Goal: Find specific page/section: Find specific page/section

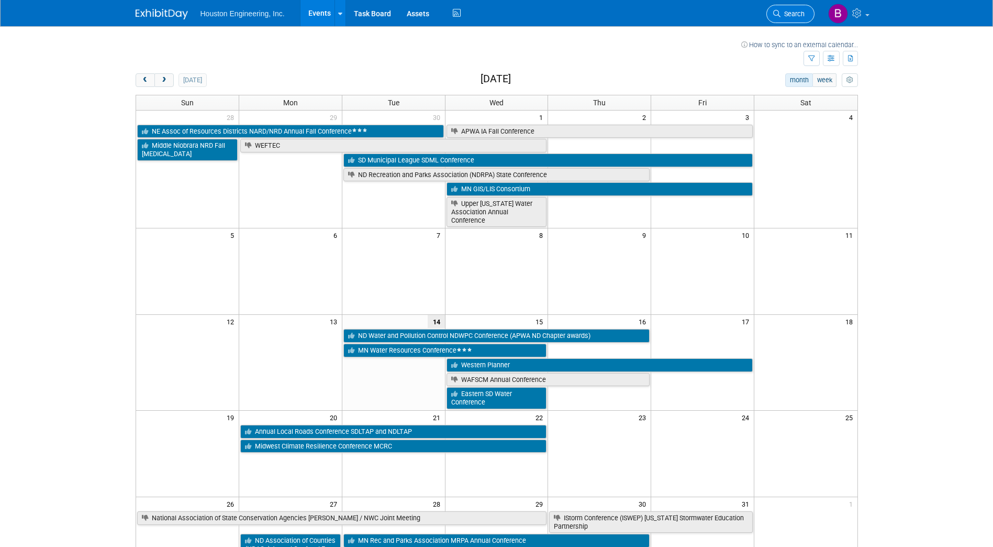
click at [795, 14] on span "Search" at bounding box center [793, 14] width 24 height 8
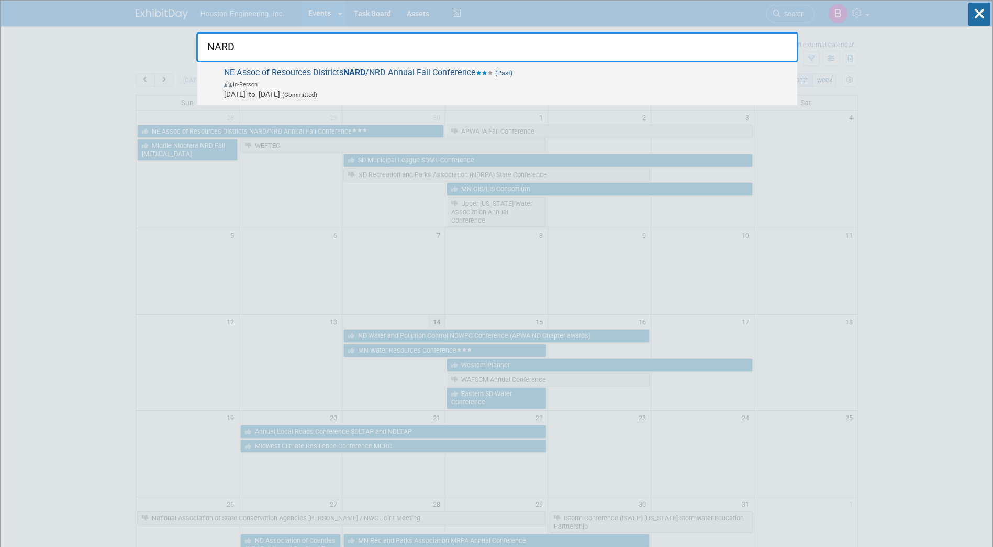
type input "NARD"
click at [422, 86] on span "In-Person" at bounding box center [508, 84] width 568 height 10
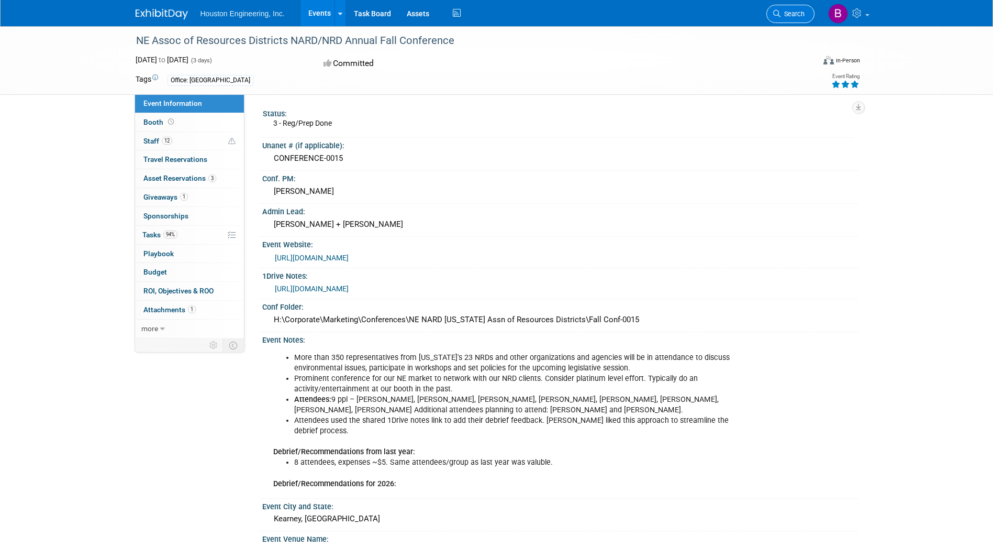
click at [794, 11] on span "Search" at bounding box center [793, 14] width 24 height 8
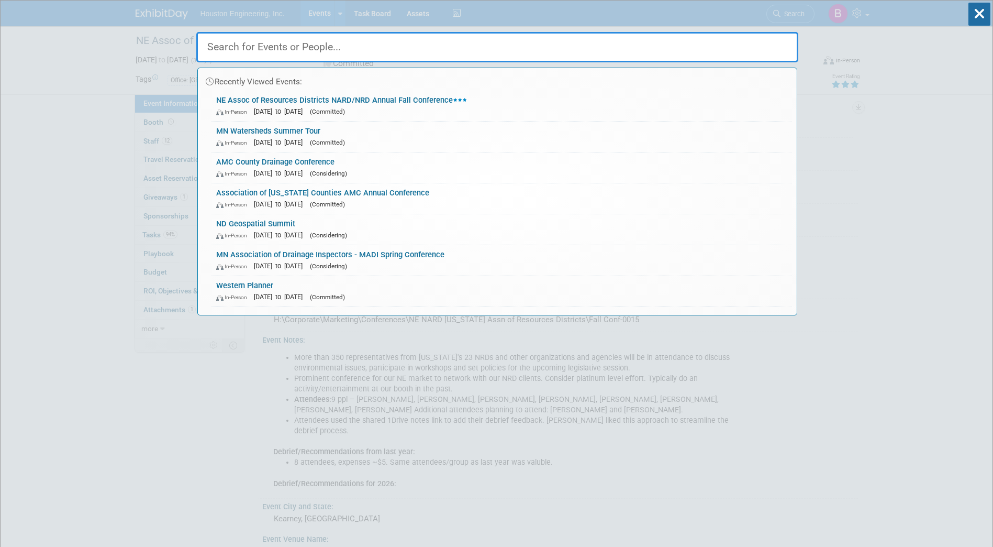
click at [263, 49] on input "text" at bounding box center [497, 47] width 602 height 30
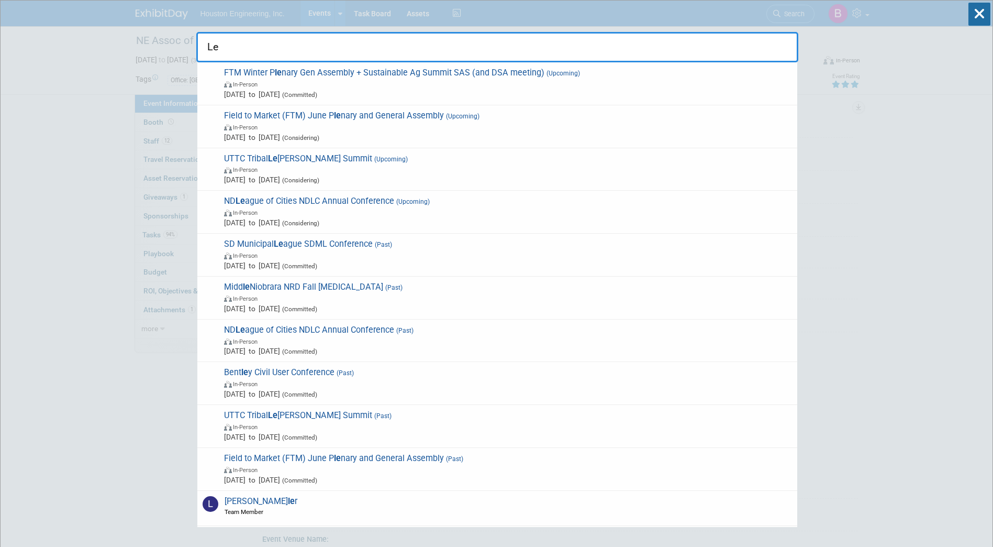
type input "L"
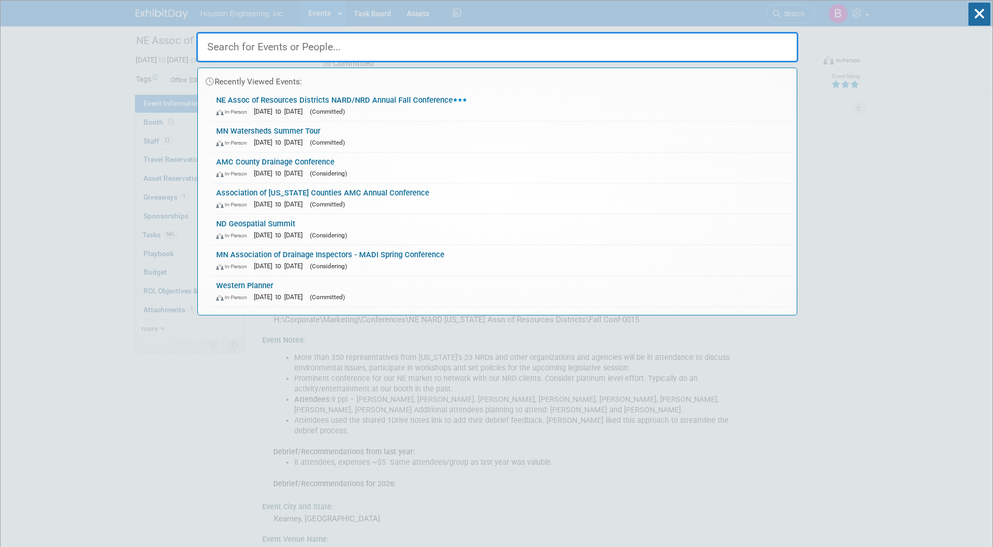
click at [233, 49] on input "text" at bounding box center [497, 47] width 602 height 30
paste input "Nebraska Association of Resources Districts"
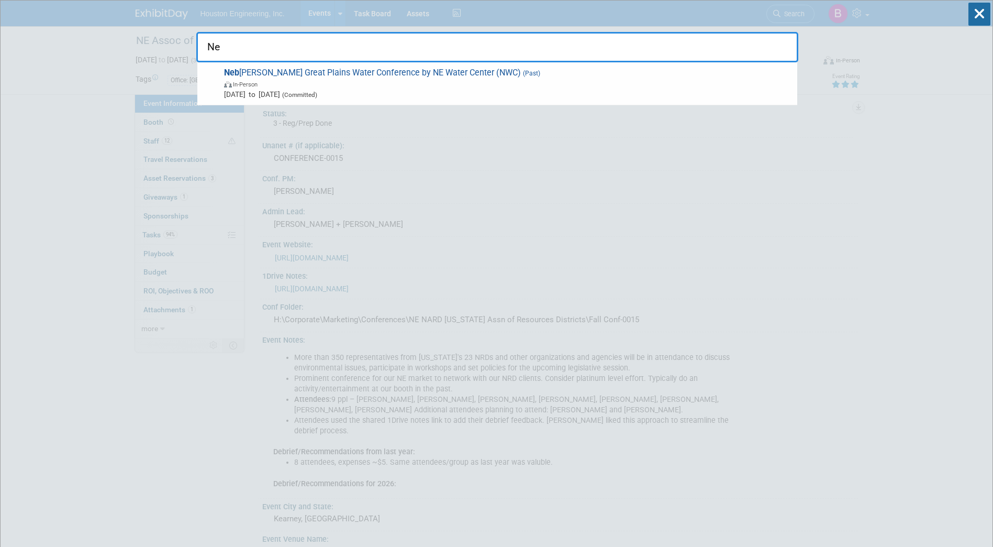
type input "N"
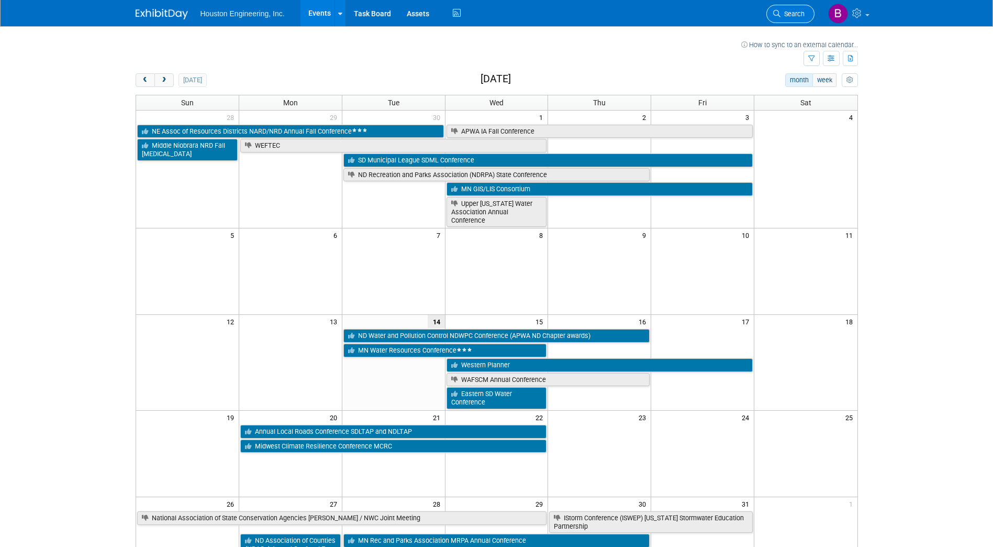
click at [794, 10] on span "Search" at bounding box center [793, 14] width 24 height 8
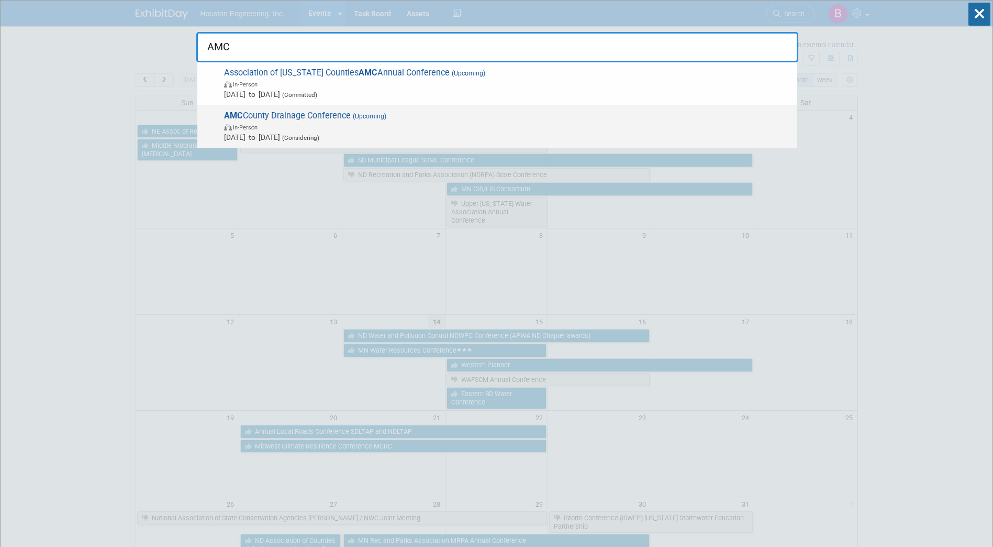
type input "AMC"
click at [436, 119] on span "AMC County Drainage Conference (Upcoming) In-Person Feb 3, 2026 to Feb 3, 2026 …" at bounding box center [506, 126] width 571 height 32
